Goal: Check status: Check status

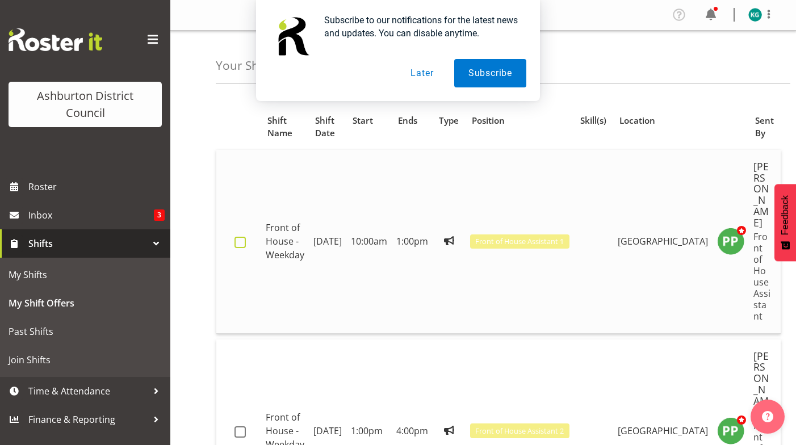
click at [246, 237] on span at bounding box center [239, 242] width 11 height 11
checkbox input "true"
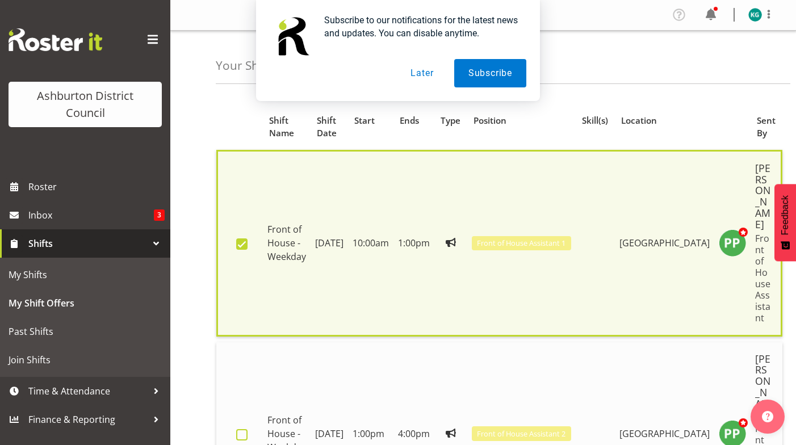
click at [248, 429] on span at bounding box center [241, 434] width 11 height 11
checkbox input "true"
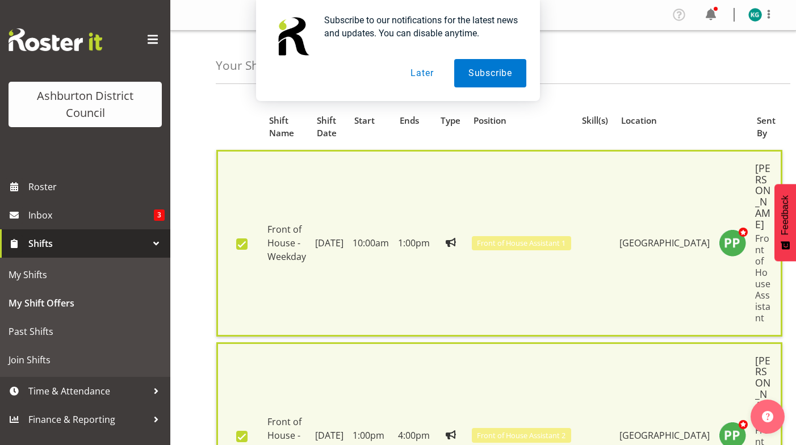
click at [419, 70] on button "Later" at bounding box center [421, 73] width 51 height 28
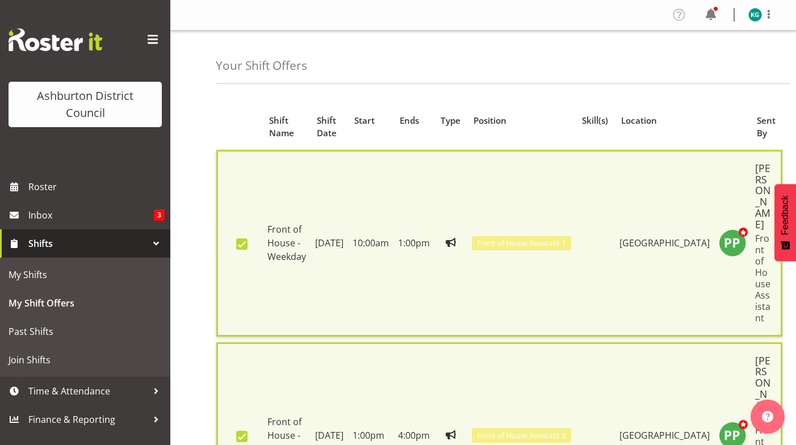
scroll to position [114, 0]
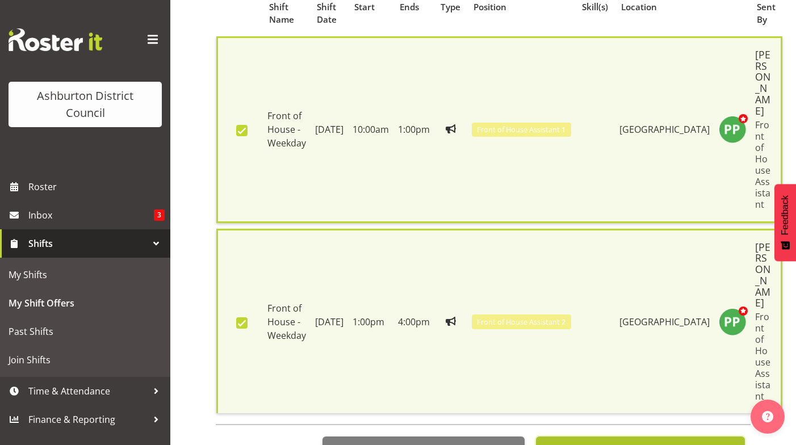
click at [626, 442] on span "Accept 2 Offers" at bounding box center [608, 449] width 75 height 14
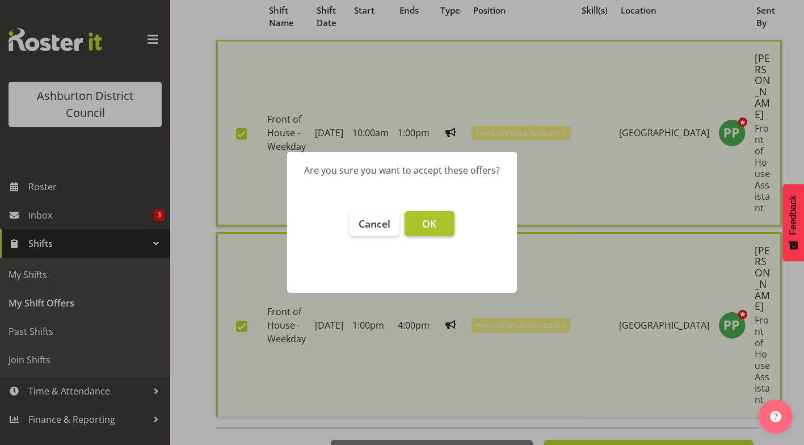
click at [425, 219] on span "OK" at bounding box center [429, 224] width 14 height 14
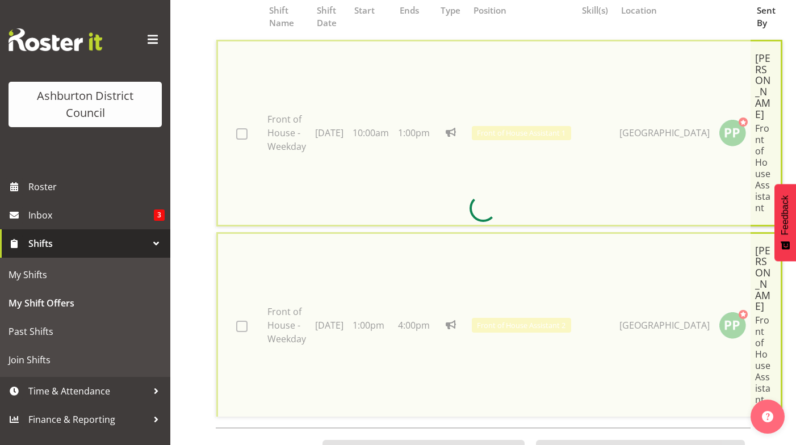
checkbox input "false"
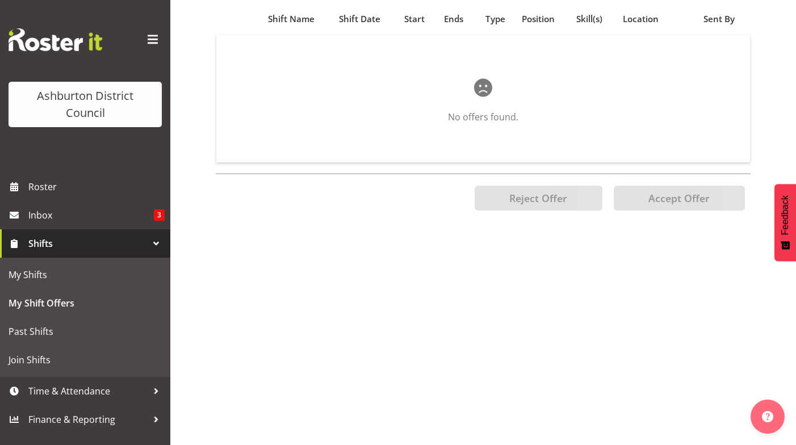
scroll to position [0, 0]
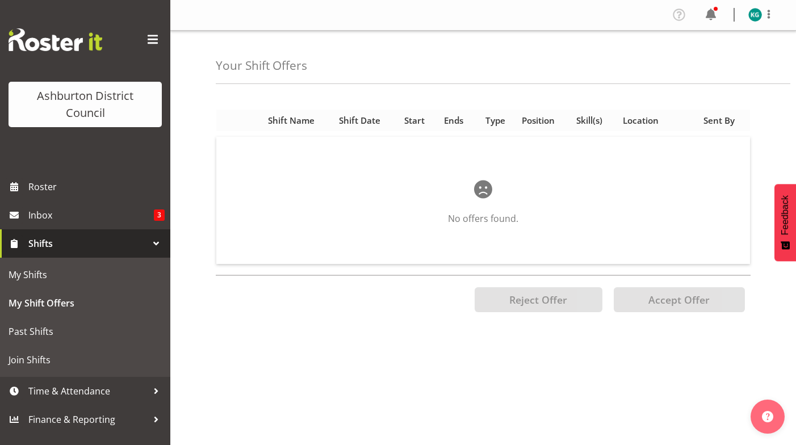
click at [362, 120] on span "Shift Date" at bounding box center [359, 120] width 41 height 13
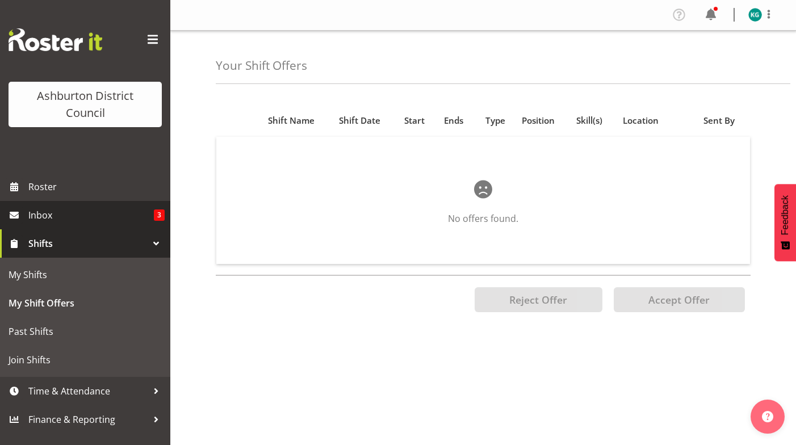
click at [65, 213] on span "Inbox" at bounding box center [90, 215] width 125 height 17
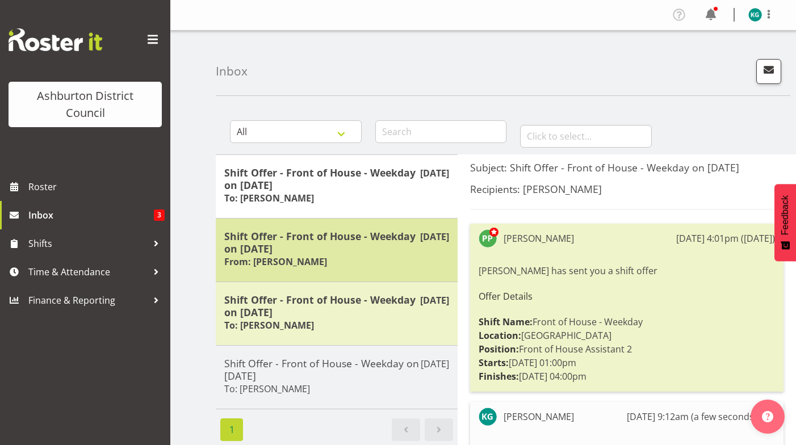
click at [353, 253] on h5 "Shift Offer - Front of House - Weekday on 29/09/25" at bounding box center [336, 242] width 225 height 25
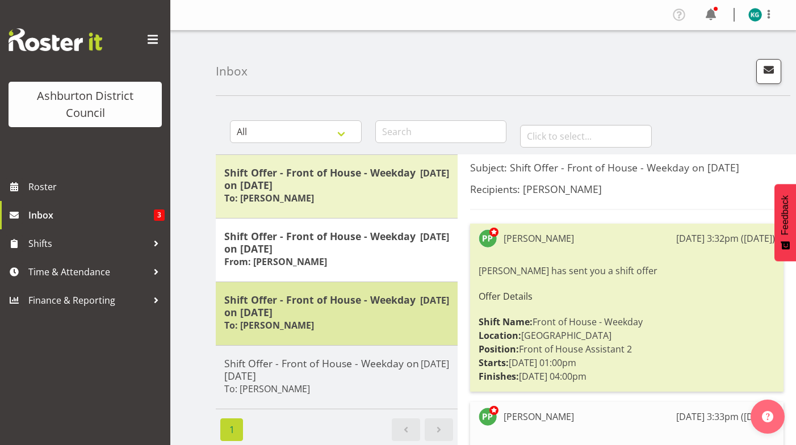
click at [335, 302] on h5 "Shift Offer - Front of House - Weekday on 08/09/25" at bounding box center [336, 306] width 225 height 25
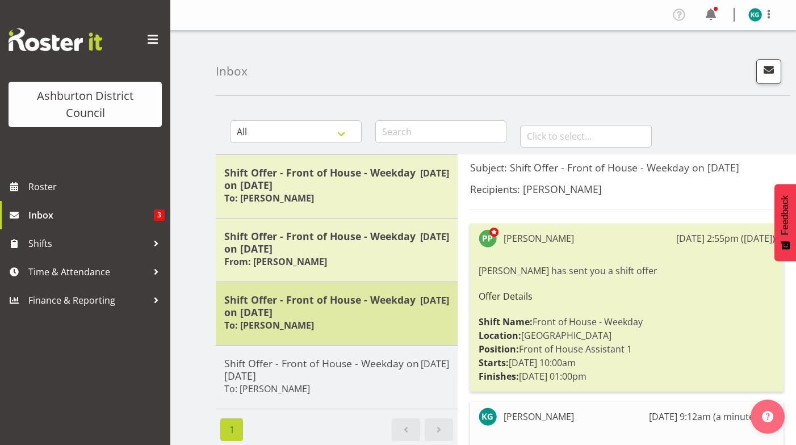
click at [340, 313] on h5 "Shift Offer - Front of House - Weekday on 08/09/25" at bounding box center [336, 306] width 225 height 25
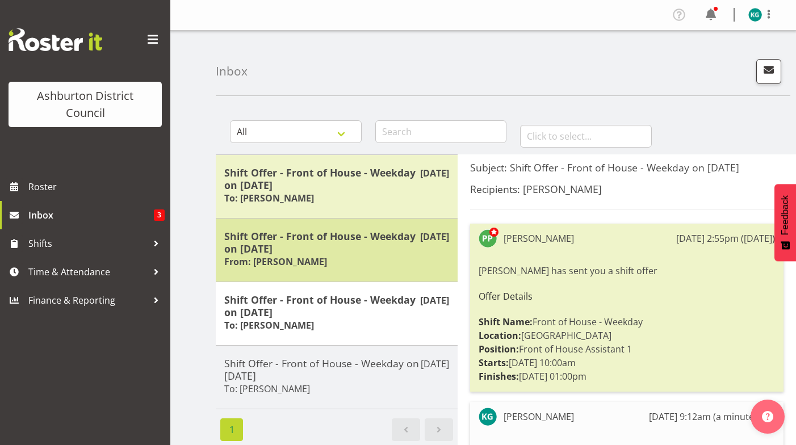
click at [351, 264] on div "Shift Offer - Front of House - Weekday on 29/09/25 From: Polly Price" at bounding box center [336, 250] width 225 height 40
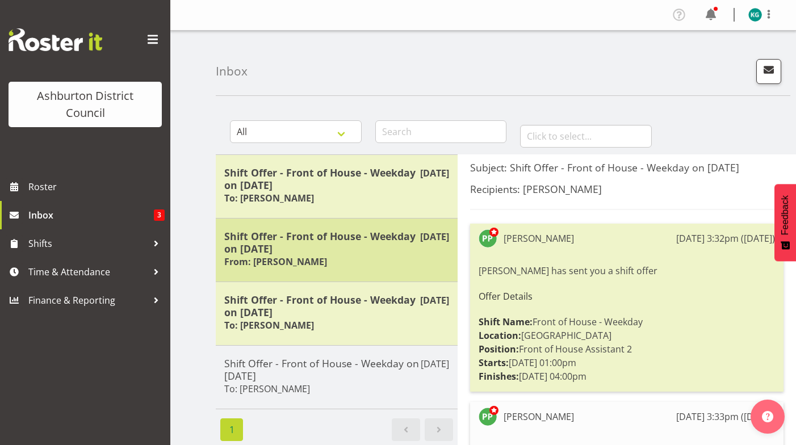
click at [334, 242] on h5 "Shift Offer - Front of House - Weekday on 29/09/25" at bounding box center [336, 242] width 225 height 25
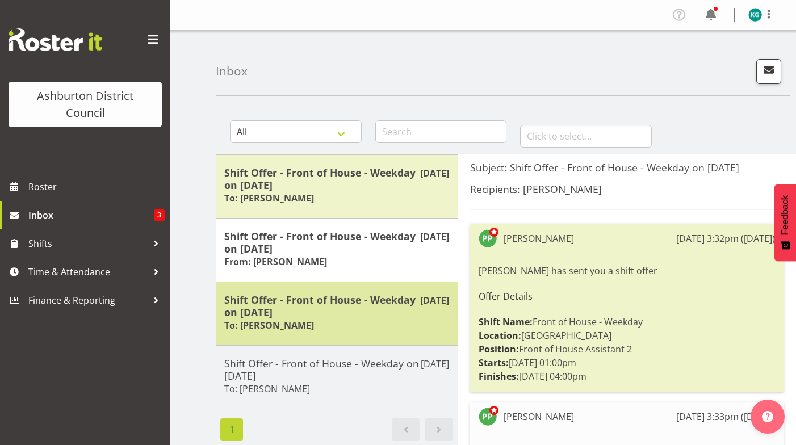
click at [316, 300] on h5 "Shift Offer - Front of House - Weekday on 08/09/25" at bounding box center [336, 306] width 225 height 25
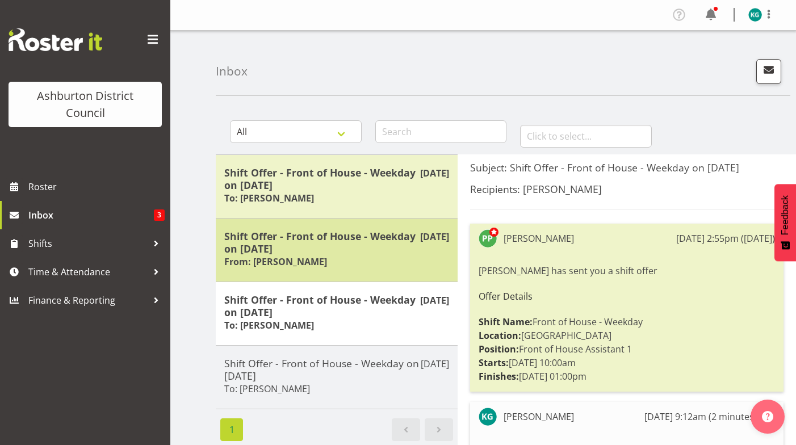
click at [311, 252] on h5 "Shift Offer - Front of House - Weekday on 29/09/25" at bounding box center [336, 242] width 225 height 25
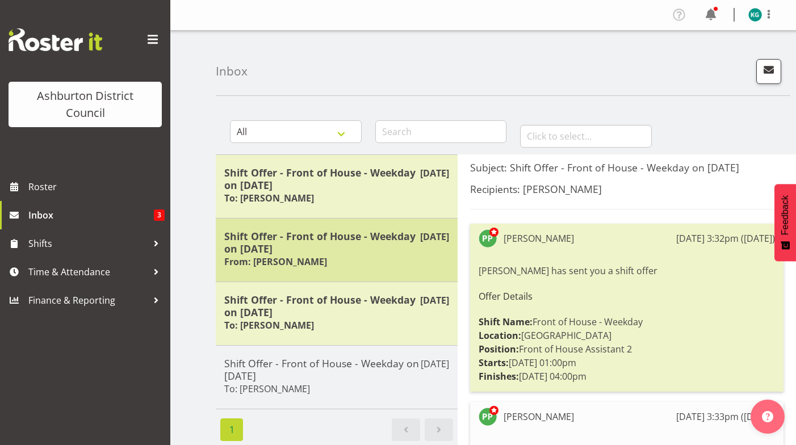
click at [337, 258] on div "Shift Offer - Front of House - Weekday on 29/09/25 From: Polly Price" at bounding box center [336, 250] width 225 height 40
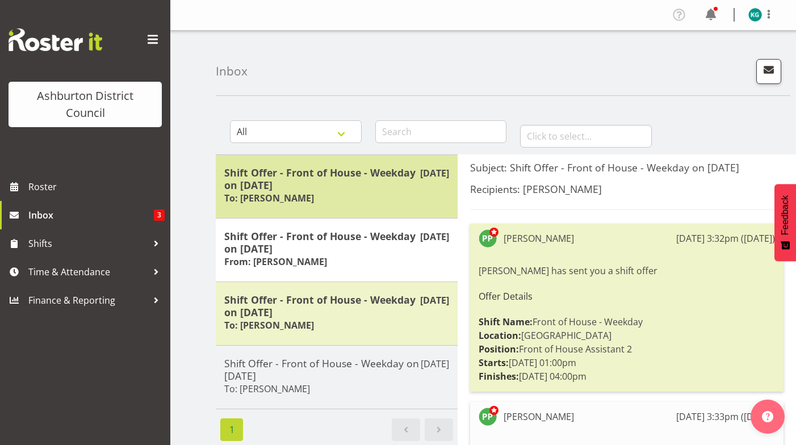
click at [345, 203] on div "Shift Offer - Front of House - Weekday on 15/09/25 To: Polly Price" at bounding box center [336, 186] width 225 height 40
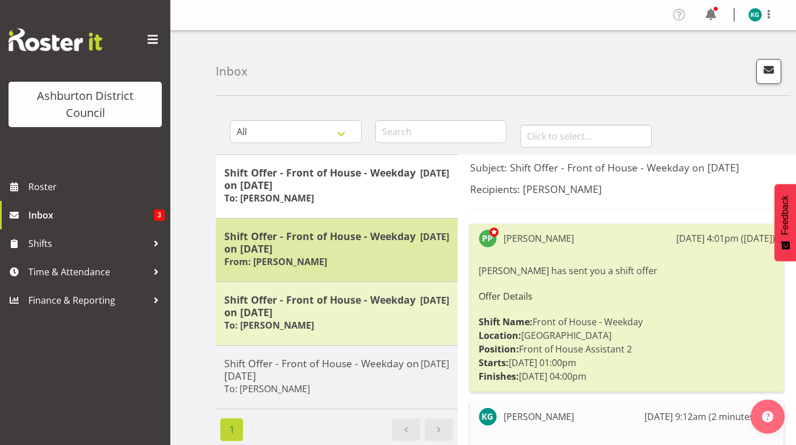
click at [392, 254] on h5 "Shift Offer - Front of House - Weekday on 29/09/25" at bounding box center [336, 242] width 225 height 25
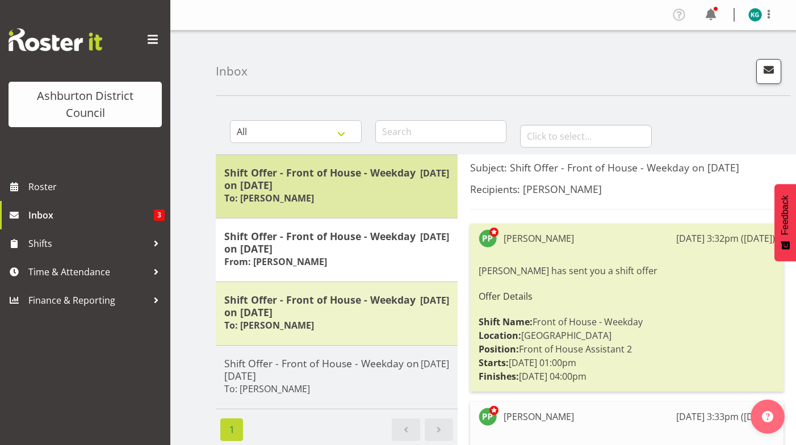
click at [329, 192] on div "Shift Offer - Front of House - Weekday on 15/09/25 To: Polly Price" at bounding box center [336, 186] width 225 height 40
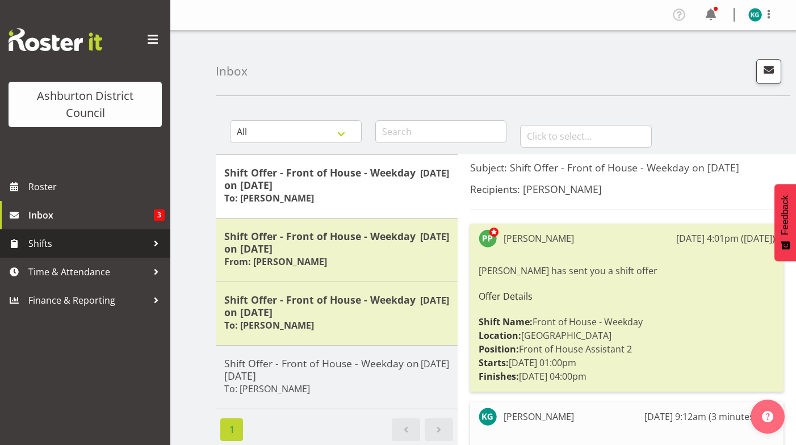
click at [87, 245] on span "Shifts" at bounding box center [87, 243] width 119 height 17
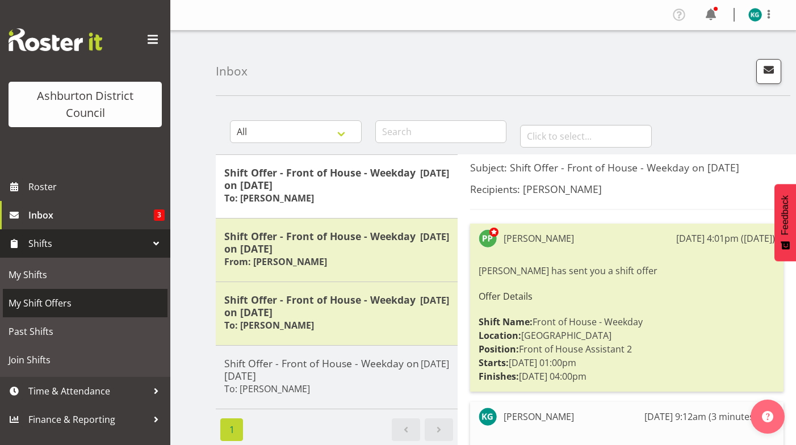
click at [80, 304] on span "My Shift Offers" at bounding box center [85, 303] width 153 height 17
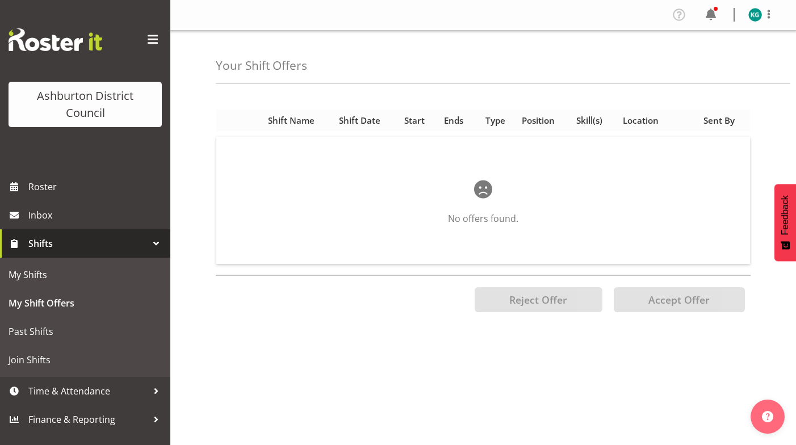
click at [351, 120] on span "Shift Date" at bounding box center [359, 120] width 41 height 13
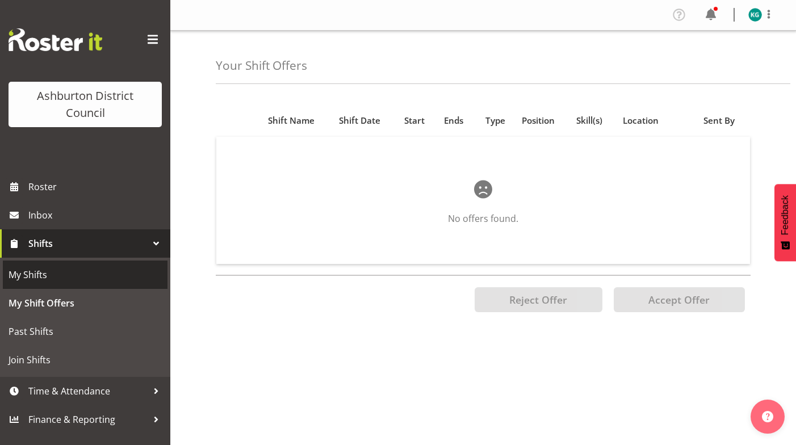
click at [58, 274] on span "My Shifts" at bounding box center [85, 274] width 153 height 17
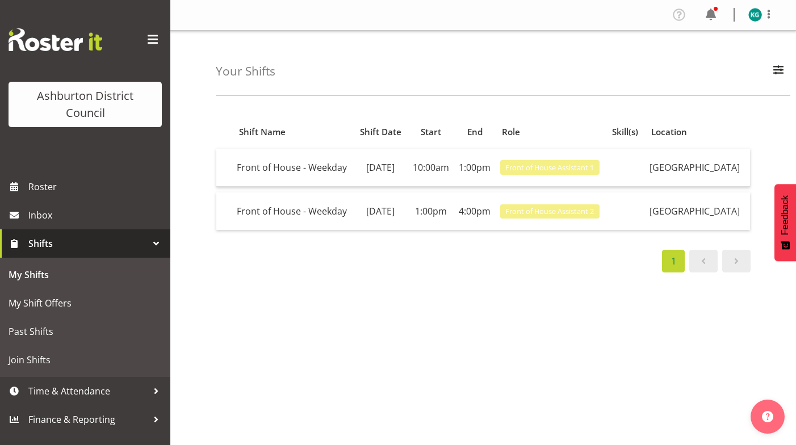
click at [301, 340] on div "Shift Name Shift Date Start End Role Skill(s) Location Front of House - Weekday…" at bounding box center [506, 331] width 580 height 454
click at [357, 333] on div "Shift Name Shift Date Start End Role Skill(s) Location Front of House - Weekday…" at bounding box center [506, 331] width 580 height 454
drag, startPoint x: 306, startPoint y: 315, endPoint x: 287, endPoint y: 323, distance: 20.9
click at [304, 315] on div "Shift Name Shift Date Start End Role Skill(s) Location Front of House - Weekday…" at bounding box center [506, 331] width 580 height 454
